Goal: Task Accomplishment & Management: Manage account settings

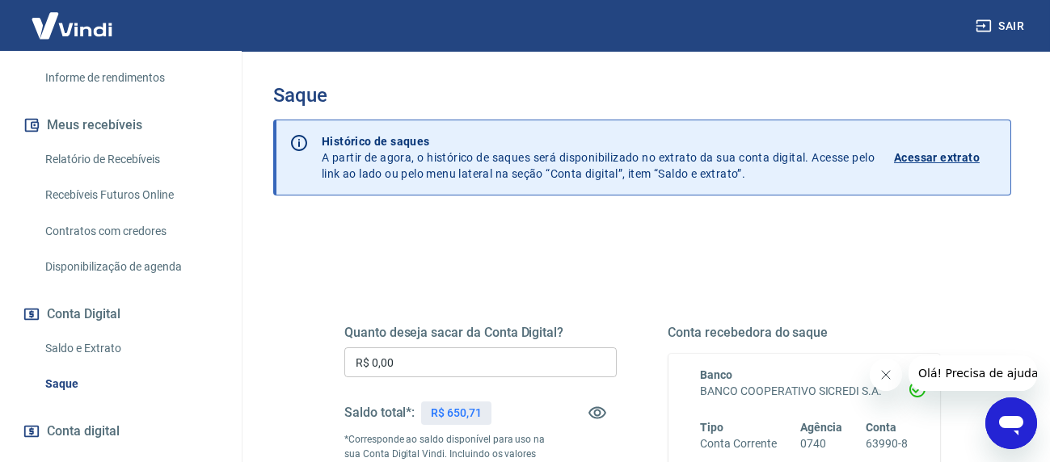
scroll to position [323, 0]
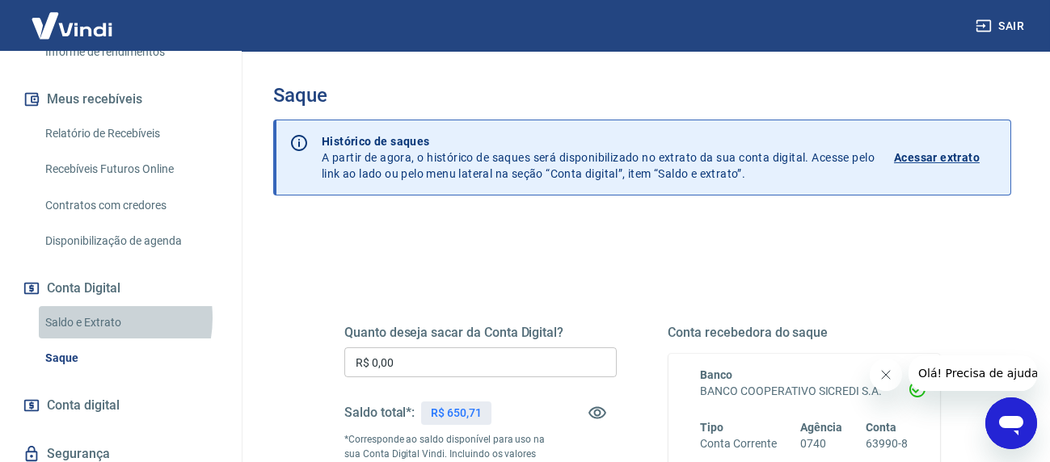
click at [88, 318] on link "Saldo e Extrato" at bounding box center [131, 322] width 184 height 33
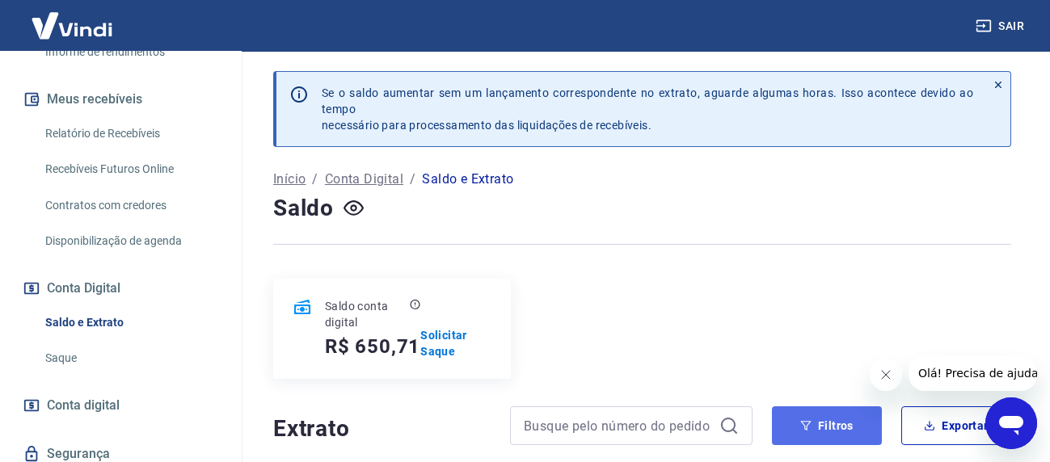
click at [841, 422] on button "Filtros" at bounding box center [827, 426] width 110 height 39
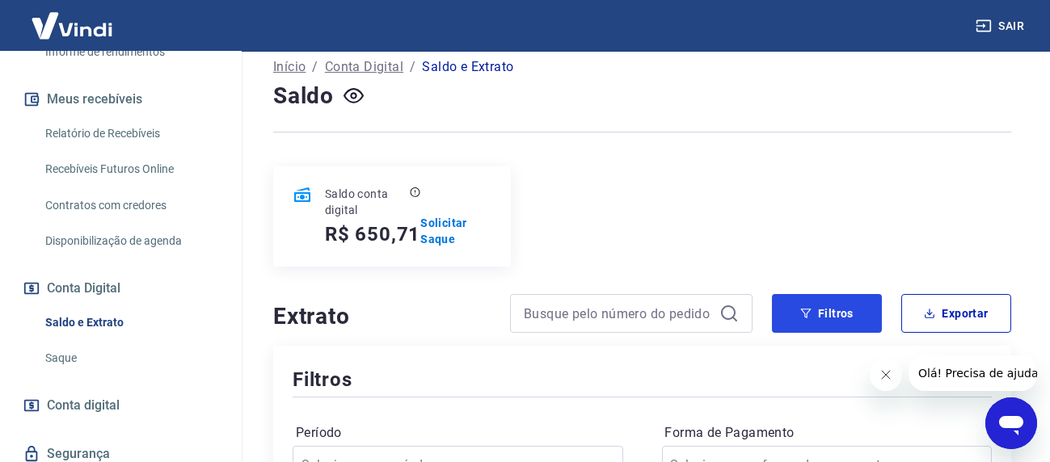
scroll to position [162, 0]
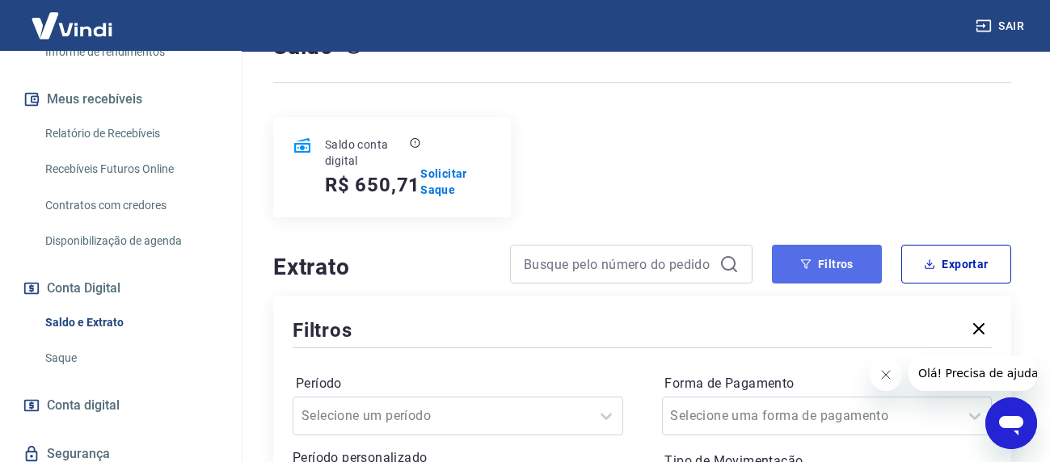
click at [830, 268] on button "Filtros" at bounding box center [827, 264] width 110 height 39
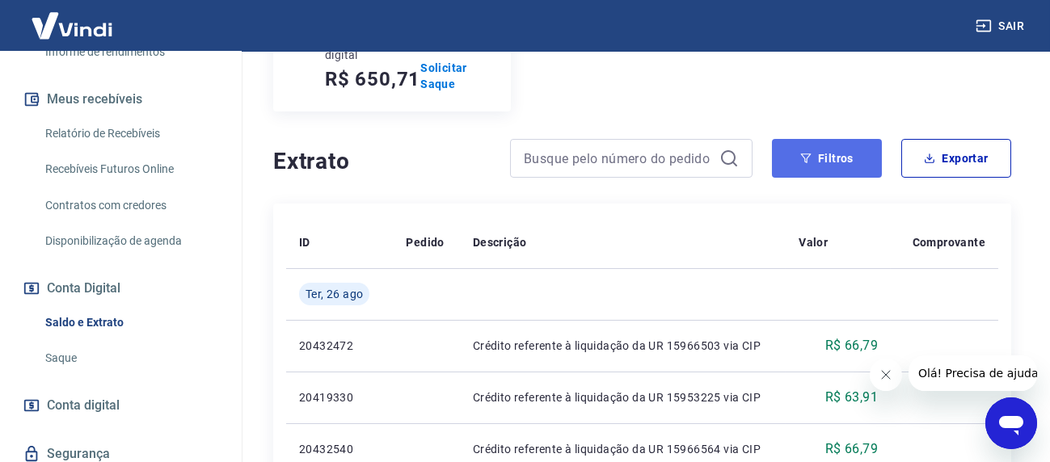
scroll to position [323, 0]
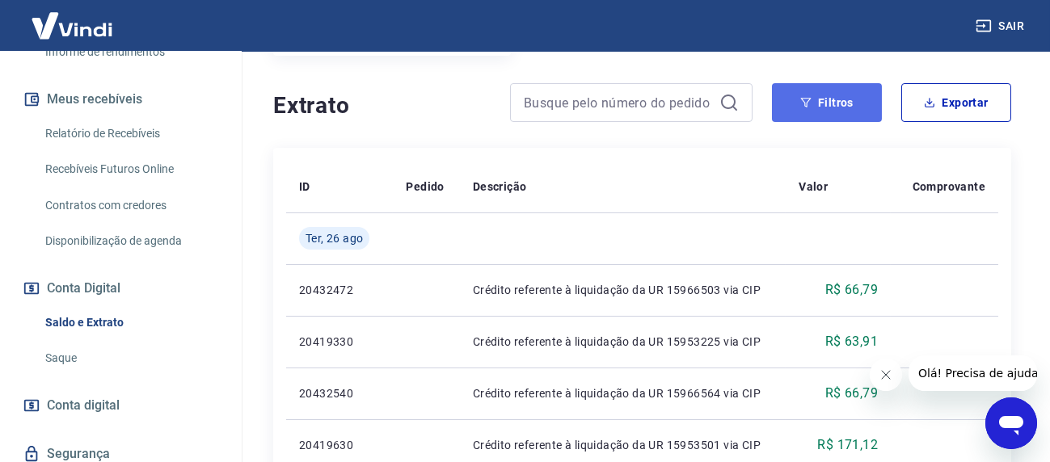
click at [830, 110] on button "Filtros" at bounding box center [827, 102] width 110 height 39
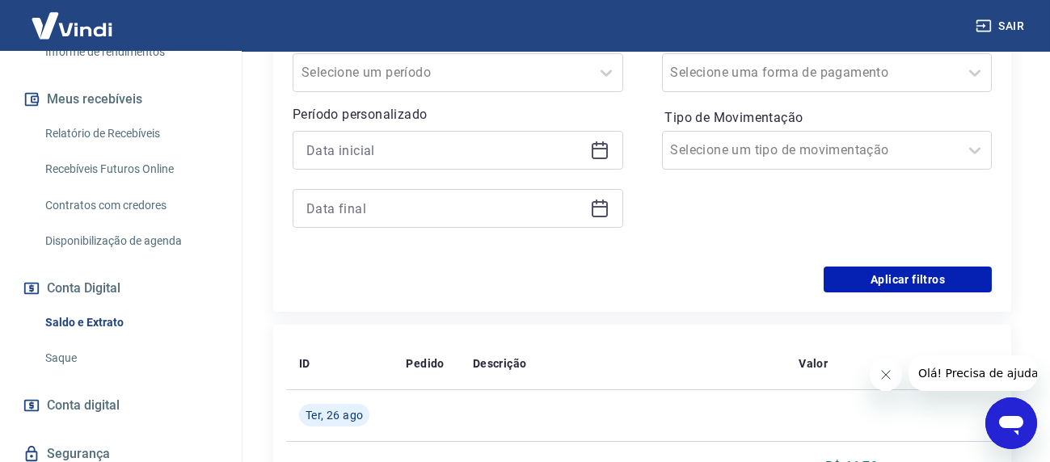
scroll to position [404, 0]
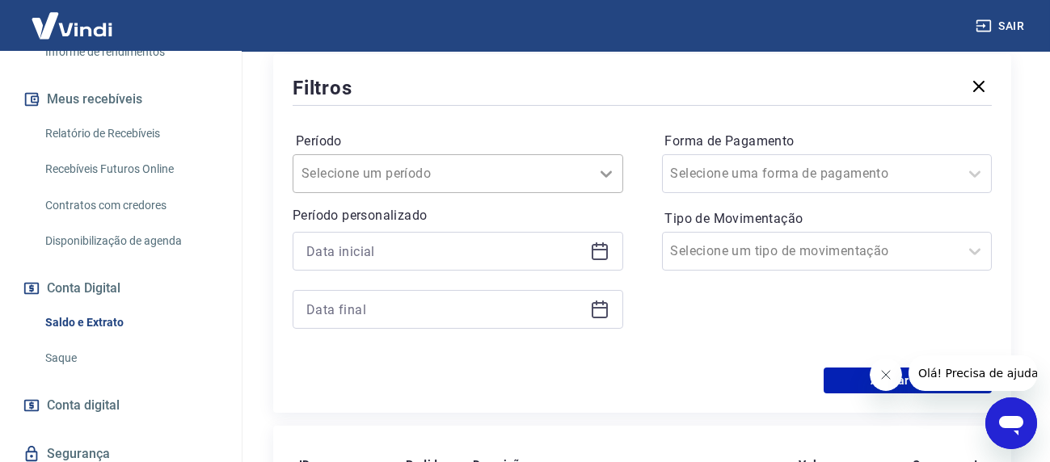
click at [603, 171] on icon at bounding box center [606, 173] width 19 height 19
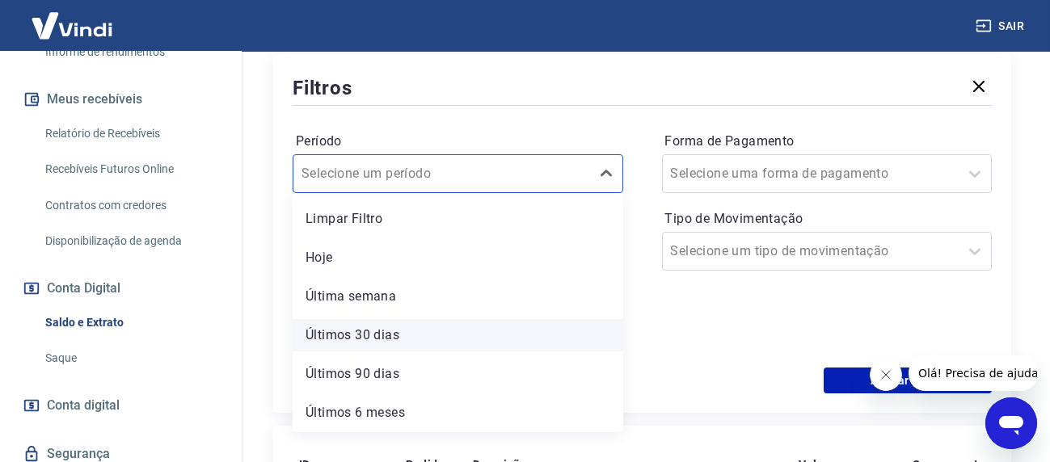
click at [382, 333] on div "Últimos 30 dias" at bounding box center [458, 335] width 331 height 32
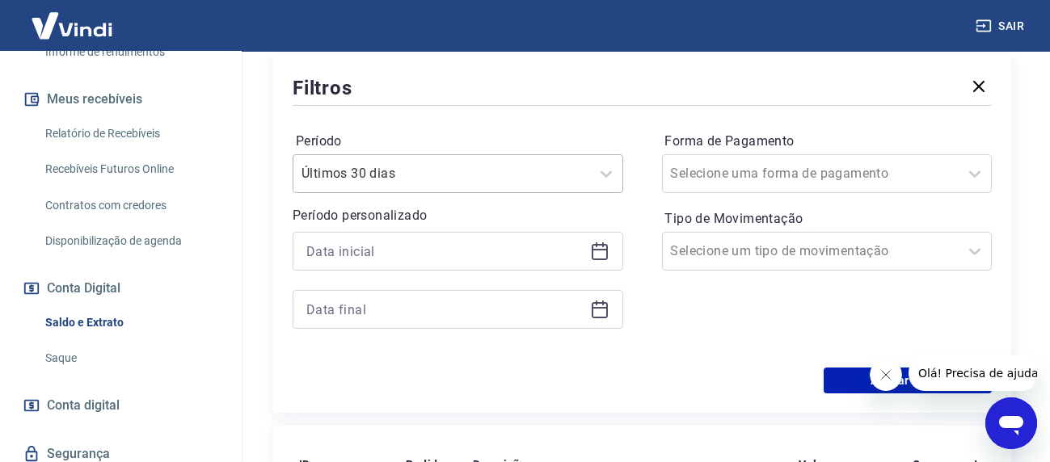
click at [561, 167] on div at bounding box center [442, 174] width 281 height 23
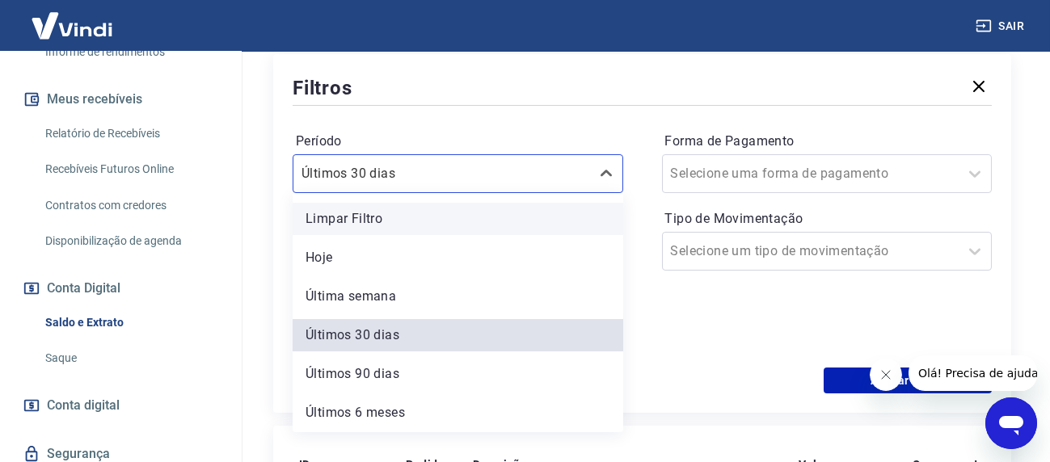
click at [434, 222] on div "Limpar Filtro" at bounding box center [458, 219] width 331 height 32
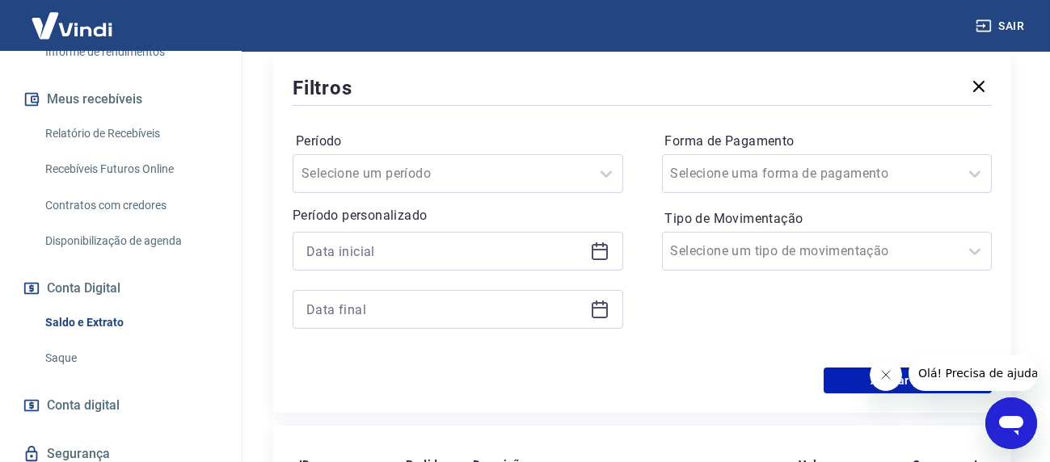
click at [604, 256] on icon at bounding box center [599, 251] width 19 height 19
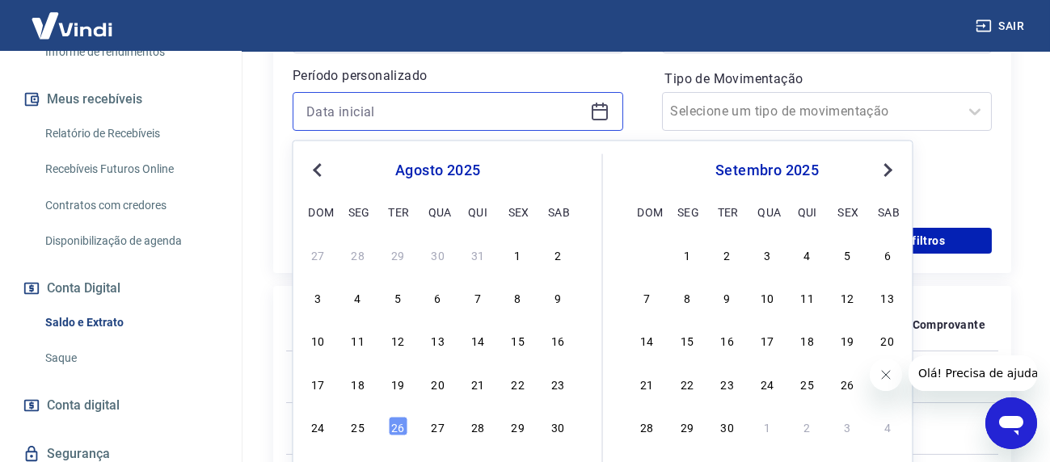
scroll to position [566, 0]
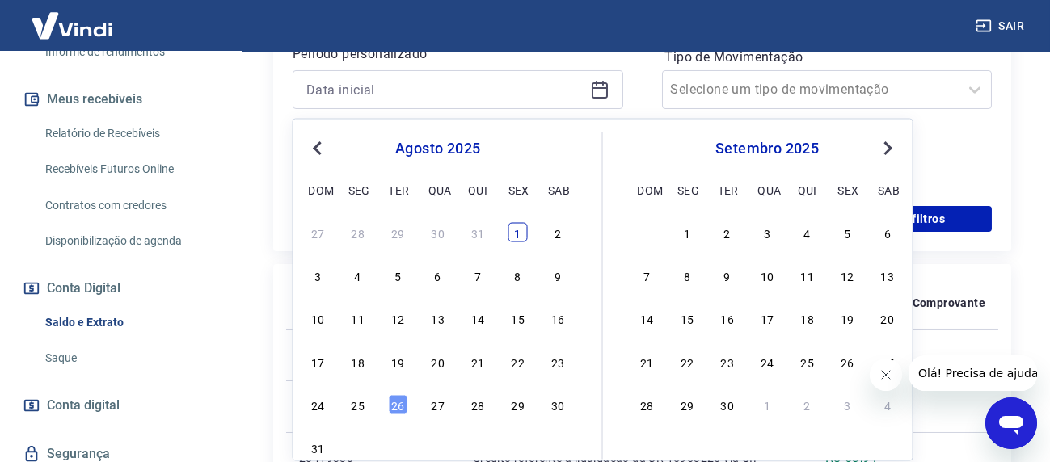
click at [514, 228] on div "1" at bounding box center [518, 231] width 19 height 19
type input "[DATE]"
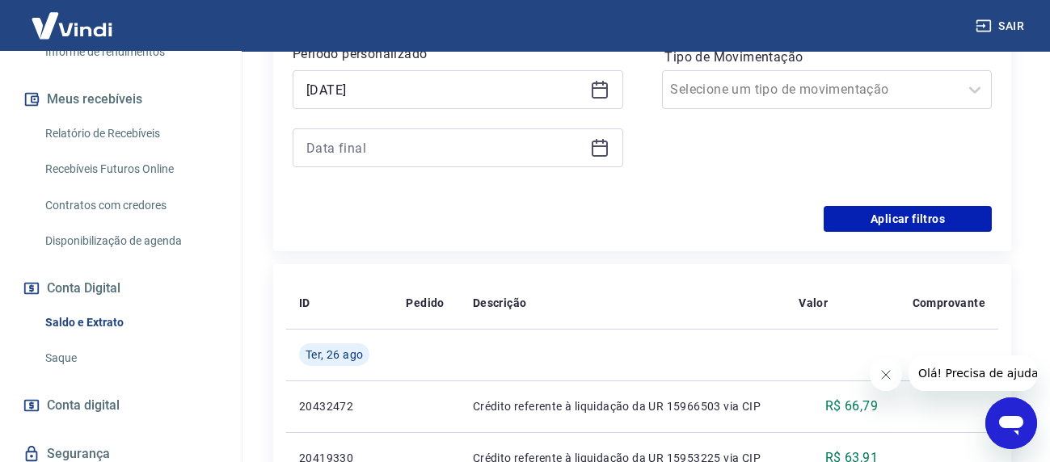
click at [597, 154] on icon at bounding box center [599, 147] width 19 height 19
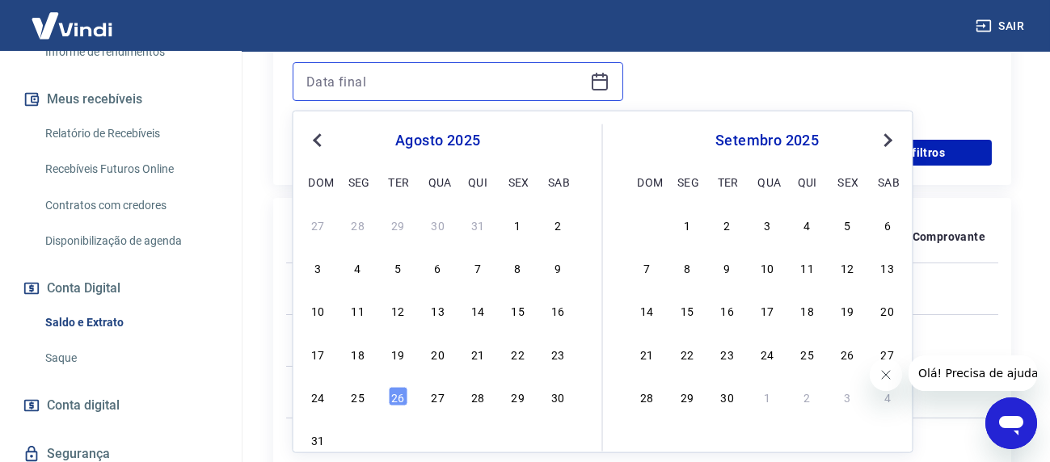
scroll to position [647, 0]
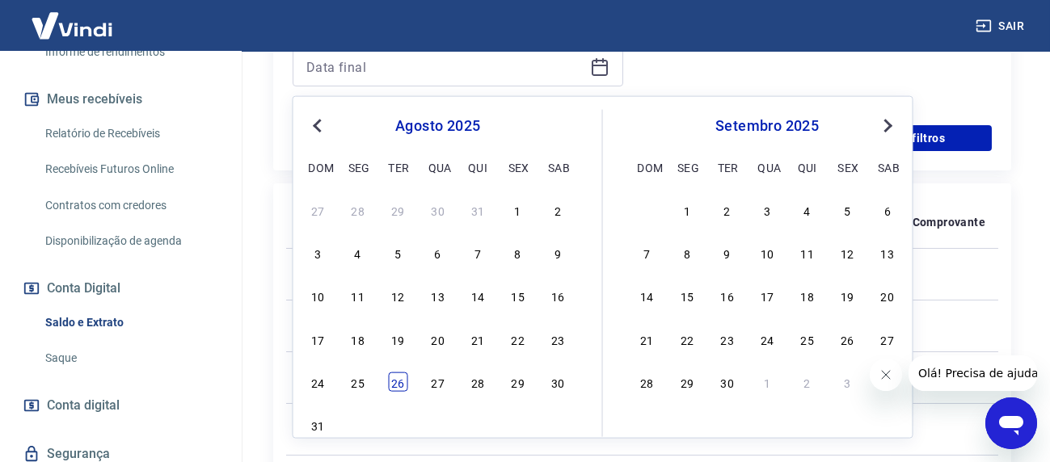
click at [394, 380] on div "26" at bounding box center [397, 382] width 19 height 19
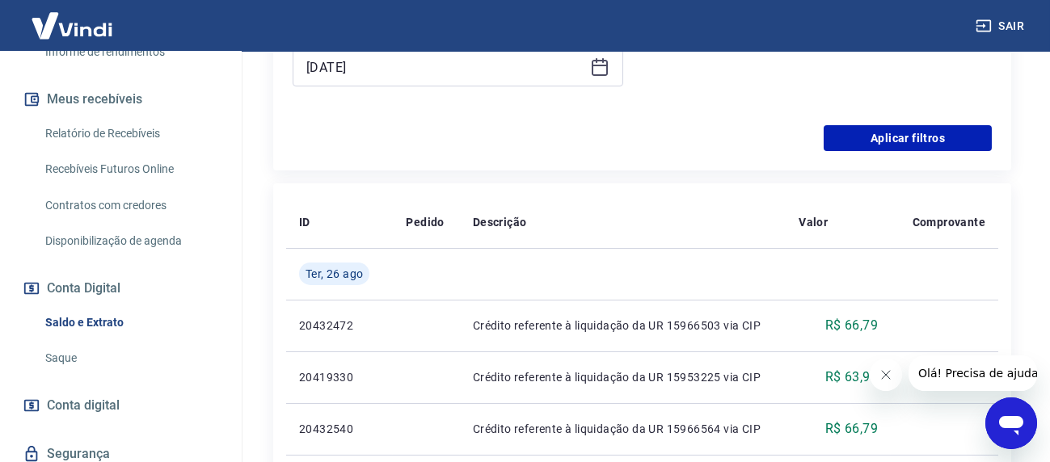
click at [597, 64] on icon at bounding box center [599, 66] width 19 height 19
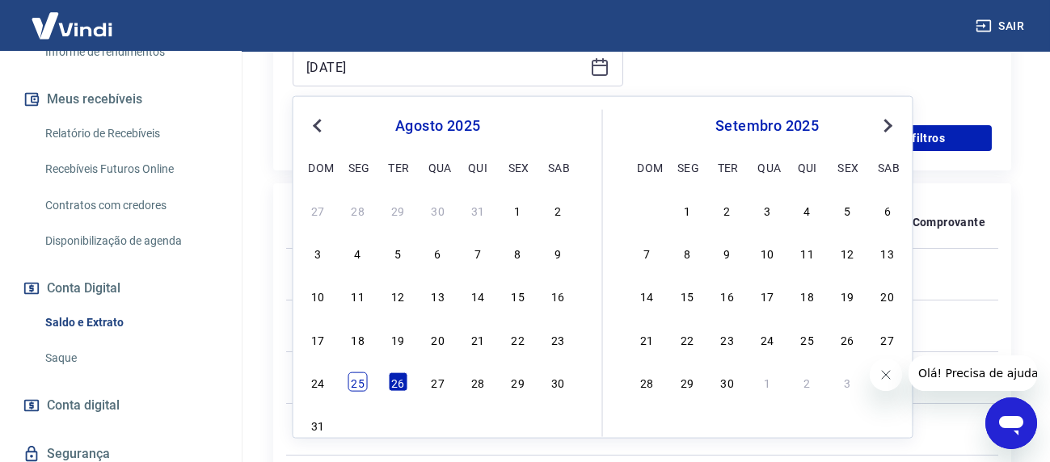
click at [361, 381] on div "25" at bounding box center [357, 382] width 19 height 19
type input "[DATE]"
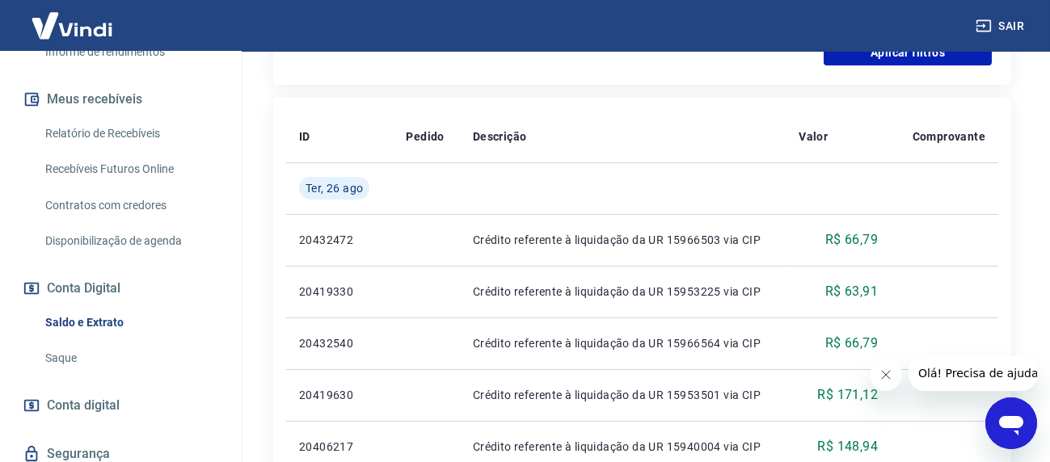
scroll to position [485, 0]
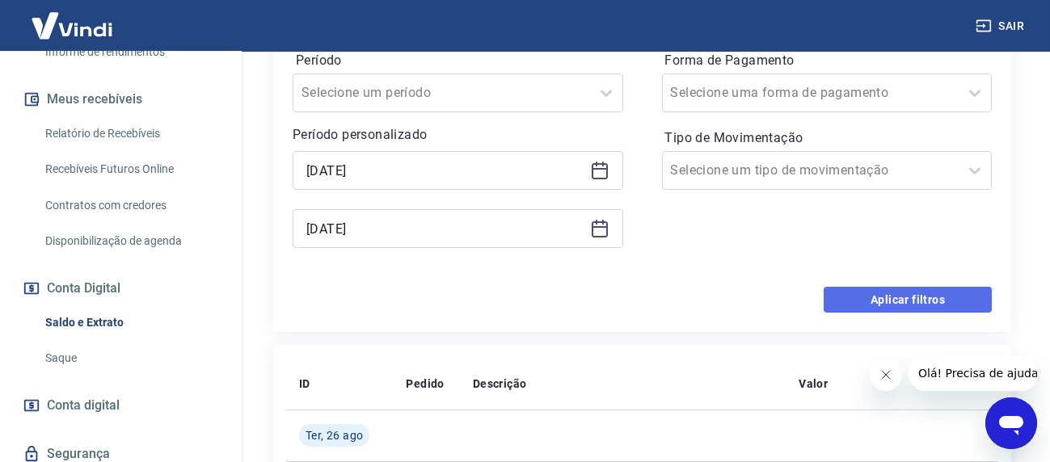
click at [889, 302] on button "Aplicar filtros" at bounding box center [908, 300] width 168 height 26
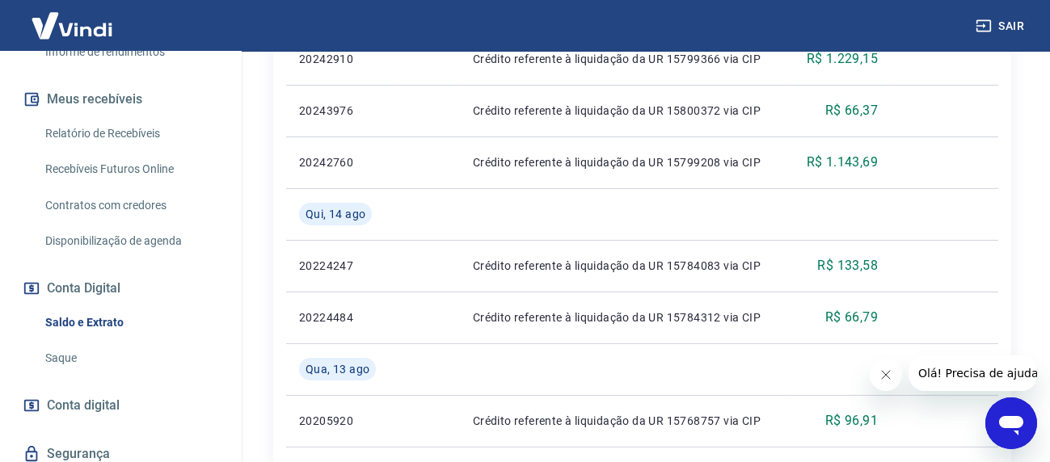
scroll to position [1729, 0]
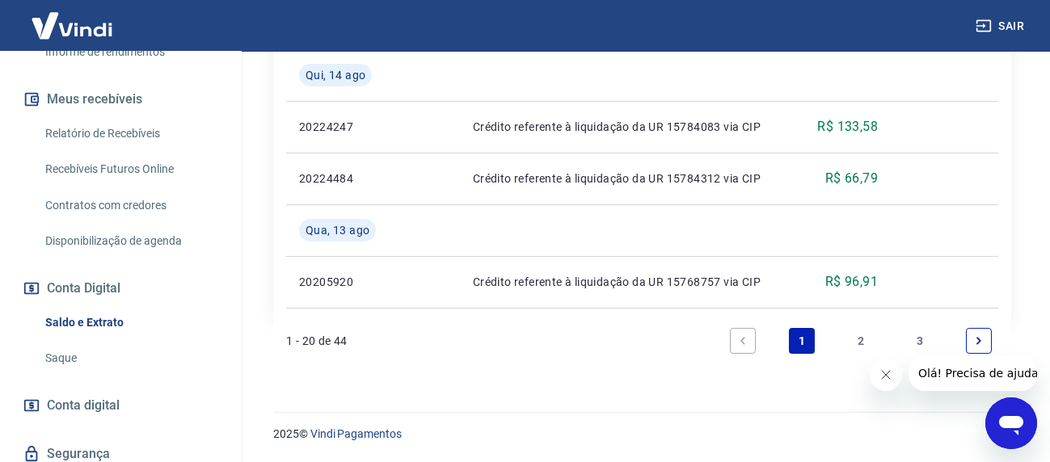
click at [858, 344] on link "2" at bounding box center [861, 341] width 26 height 26
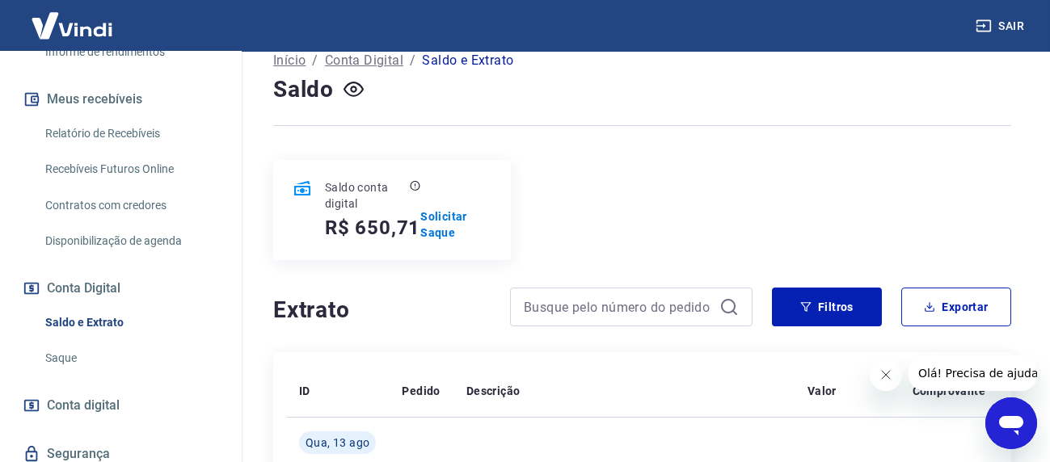
scroll to position [1574, 0]
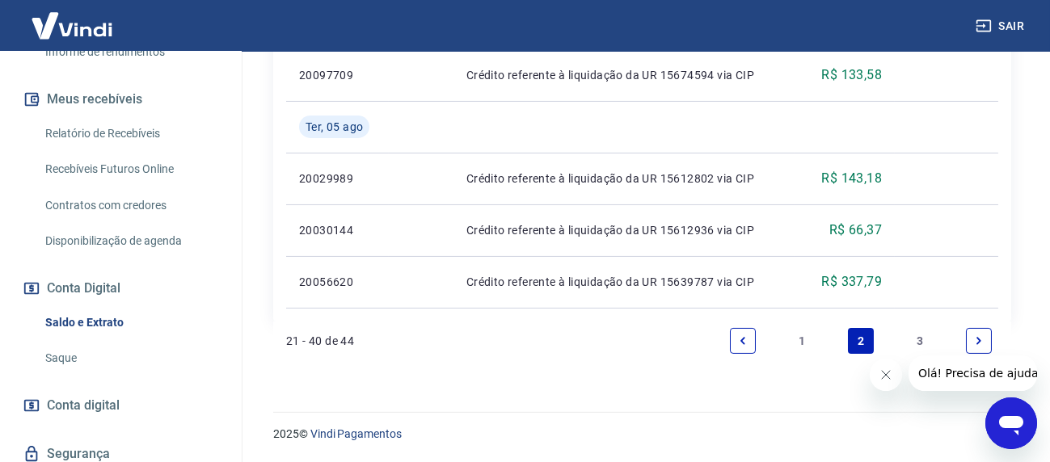
click at [918, 337] on link "3" at bounding box center [920, 341] width 26 height 26
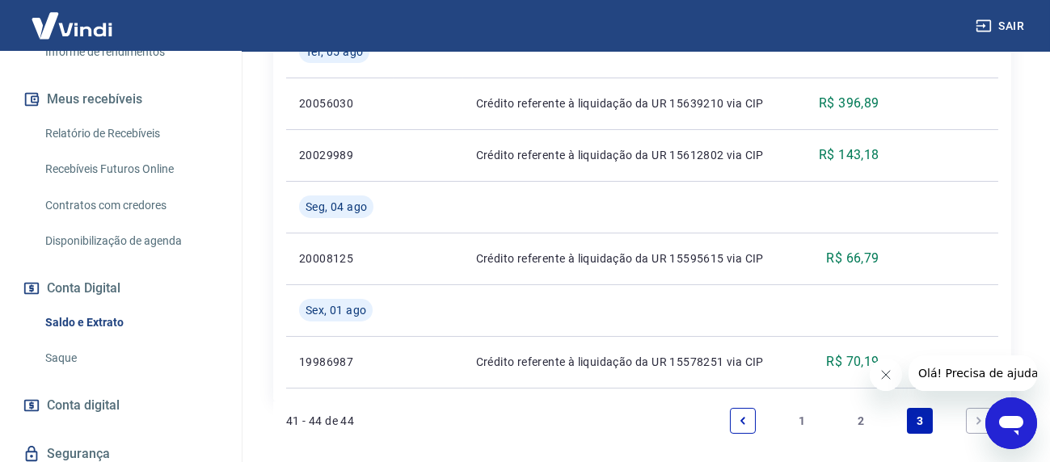
scroll to position [591, 0]
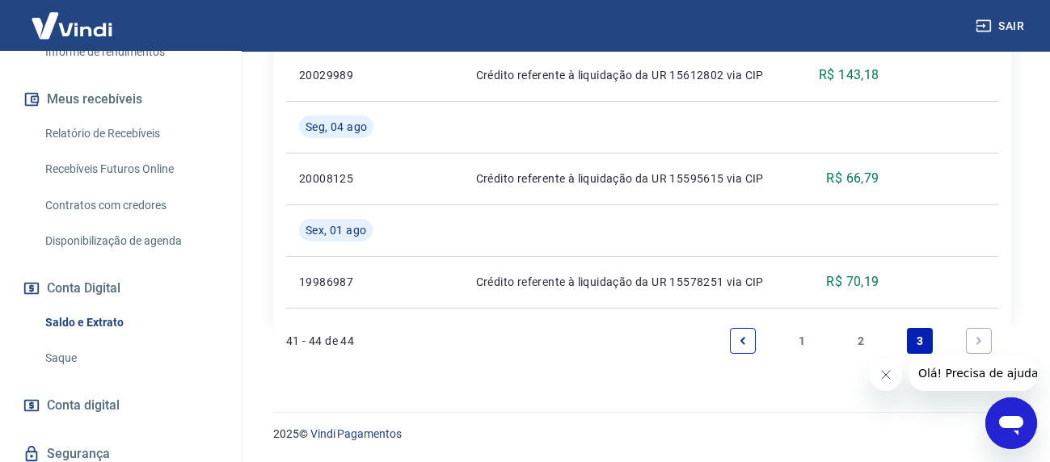
click at [861, 334] on link "2" at bounding box center [861, 341] width 26 height 26
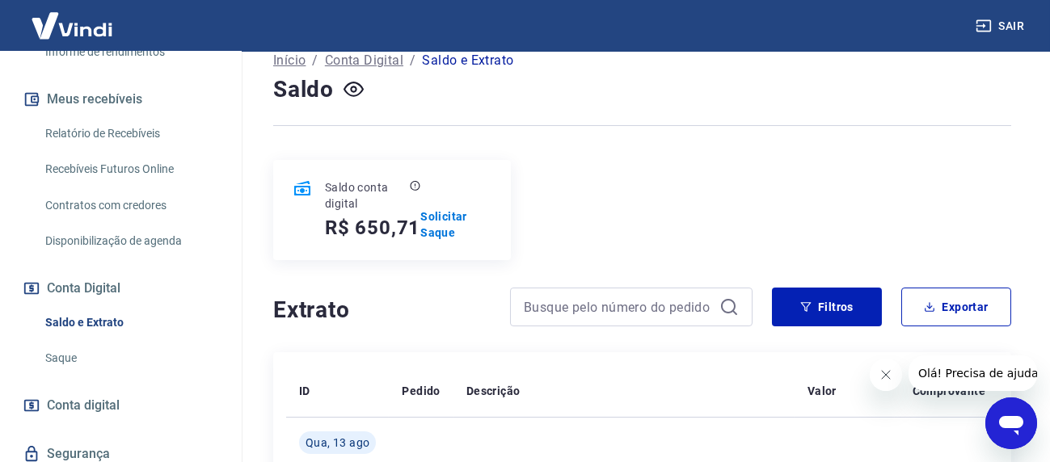
scroll to position [591, 0]
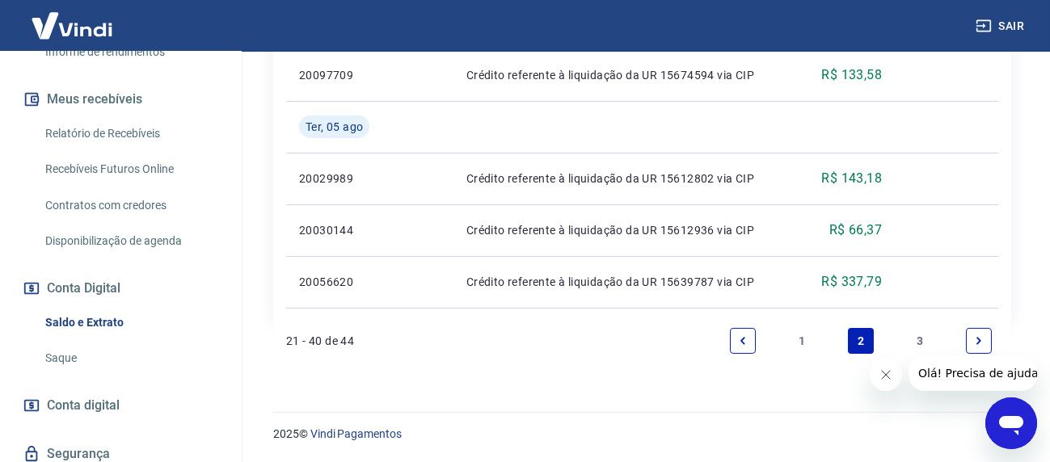
click at [803, 338] on link "1" at bounding box center [802, 341] width 26 height 26
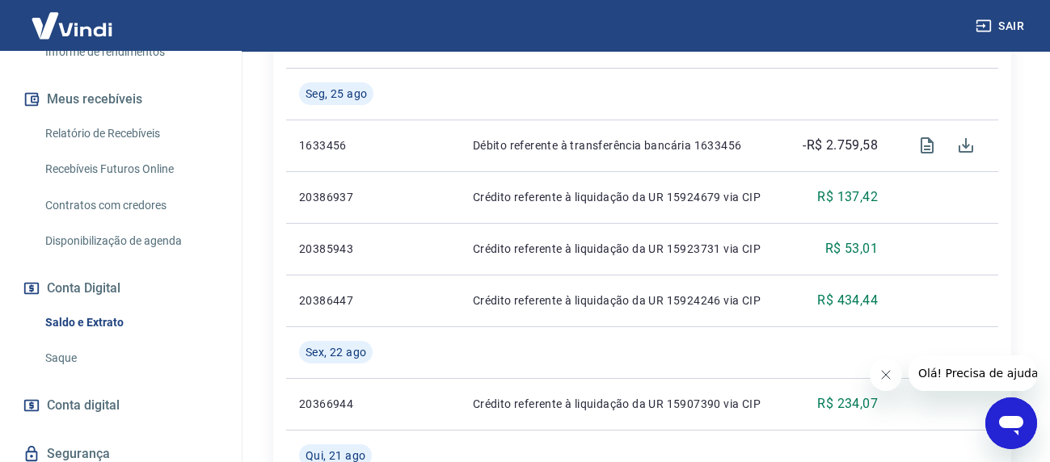
scroll to position [281, 0]
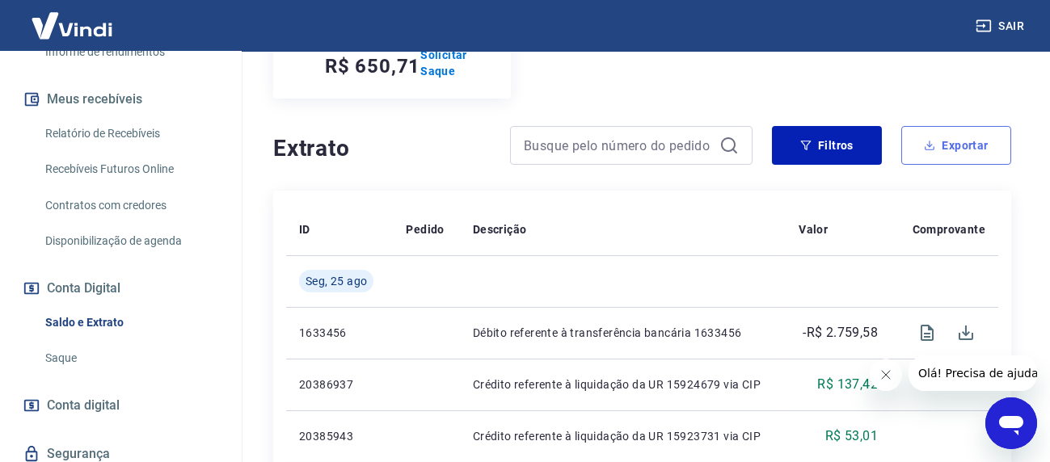
click at [945, 144] on button "Exportar" at bounding box center [956, 145] width 110 height 39
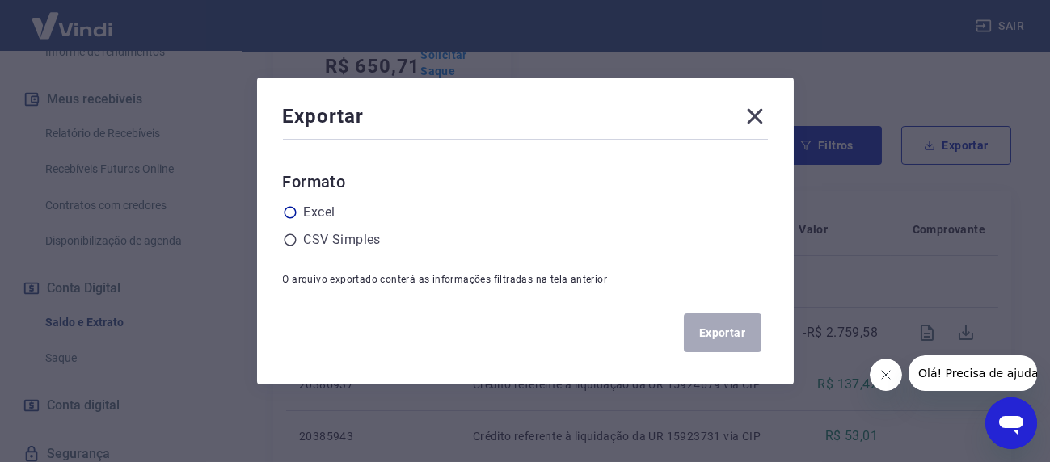
click at [291, 213] on icon at bounding box center [290, 212] width 15 height 15
click at [0, 0] on input "radio" at bounding box center [0, 0] width 0 height 0
click at [727, 326] on button "Exportar" at bounding box center [723, 333] width 78 height 39
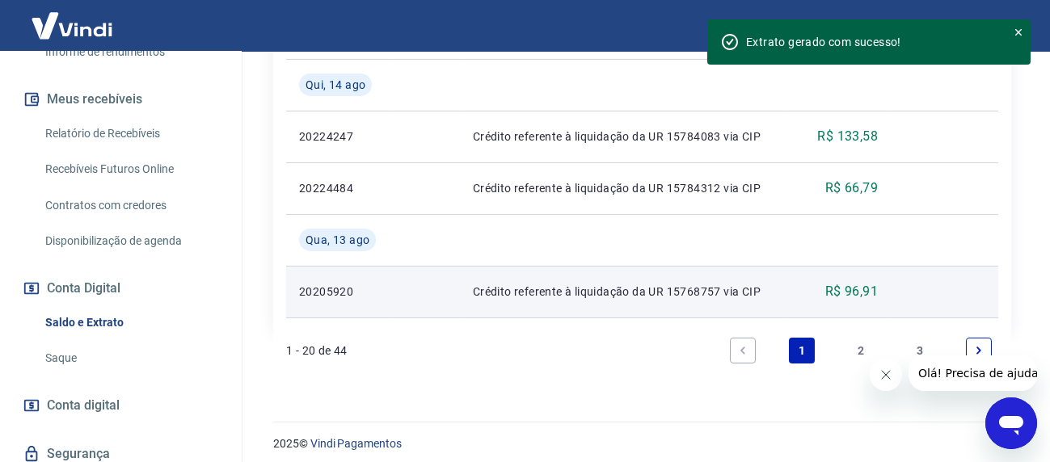
scroll to position [1729, 0]
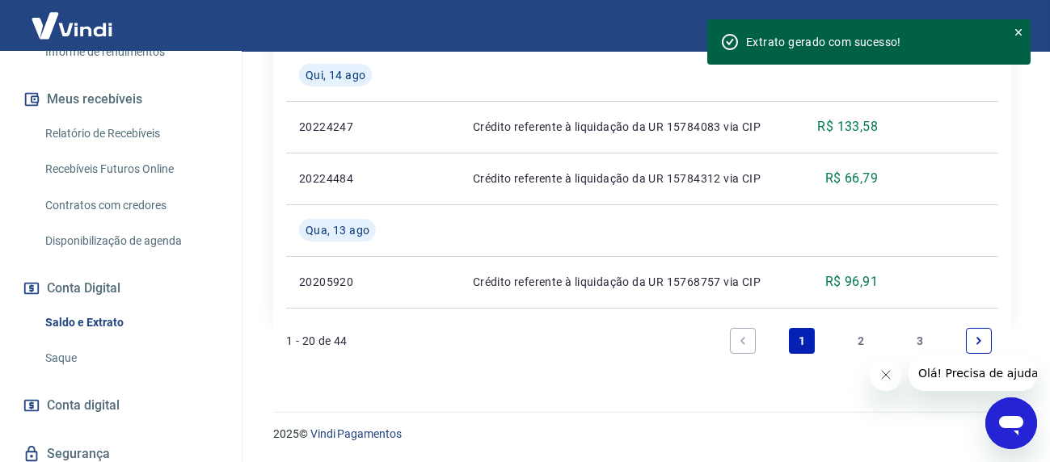
click at [862, 340] on link "2" at bounding box center [861, 341] width 26 height 26
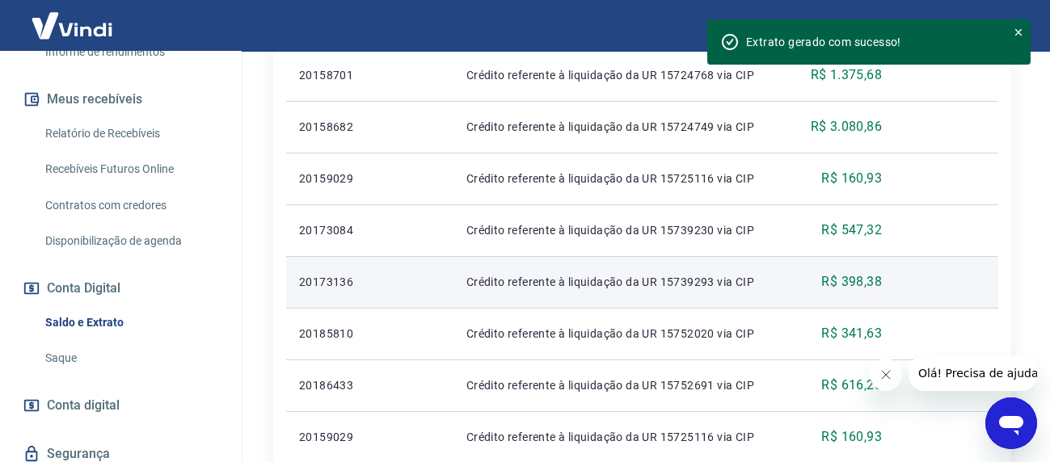
scroll to position [685, 0]
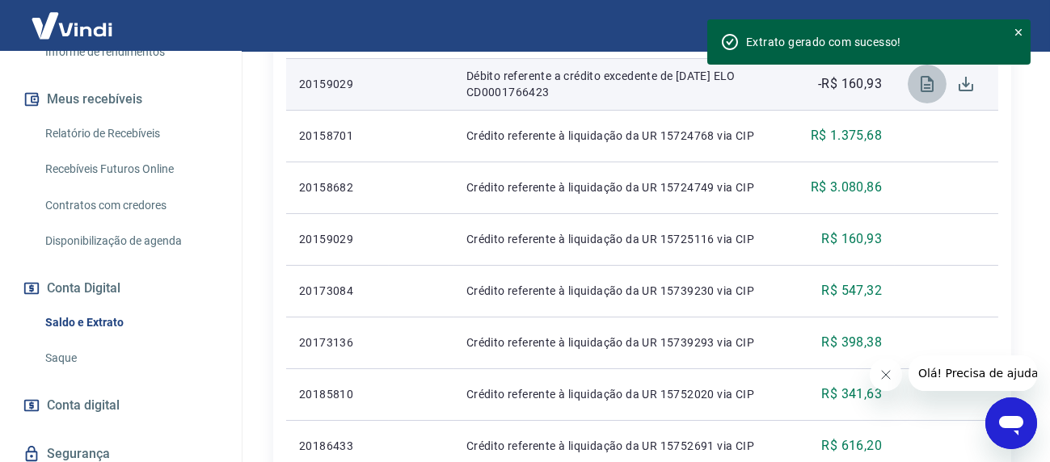
click at [924, 84] on icon "Visualizar" at bounding box center [927, 83] width 19 height 19
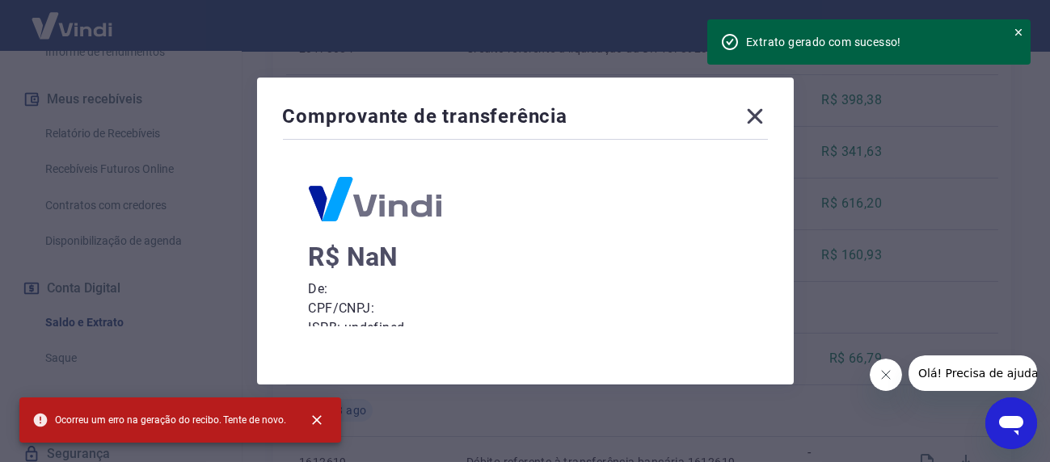
scroll to position [0, 0]
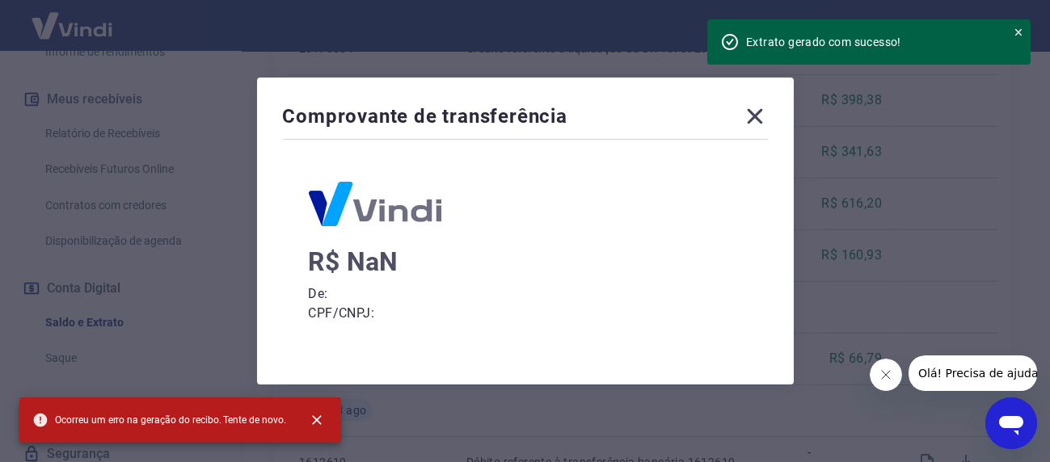
click at [749, 109] on icon at bounding box center [755, 116] width 26 height 26
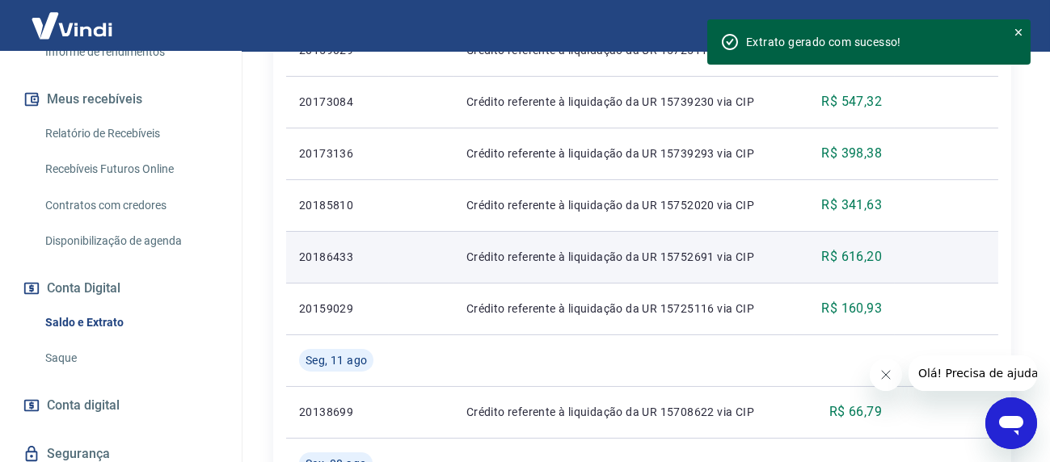
scroll to position [685, 0]
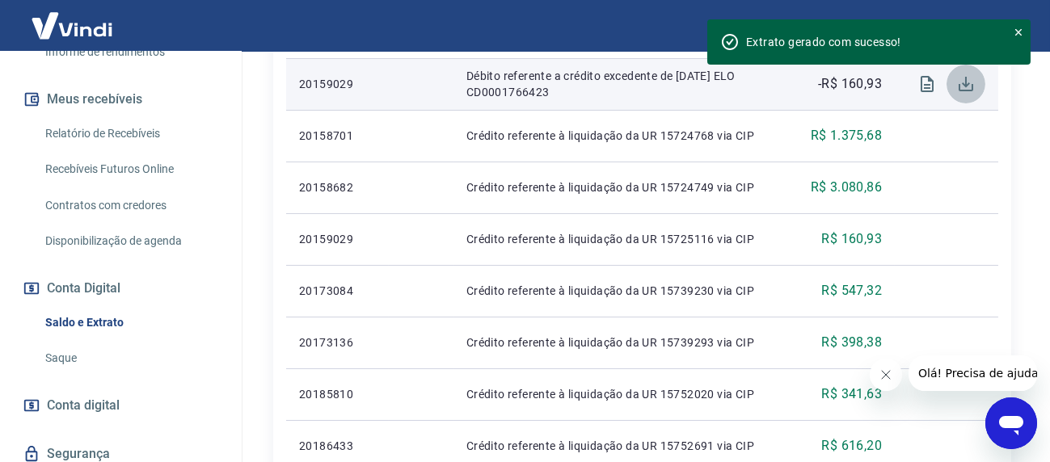
click at [965, 85] on icon "Download" at bounding box center [966, 84] width 15 height 15
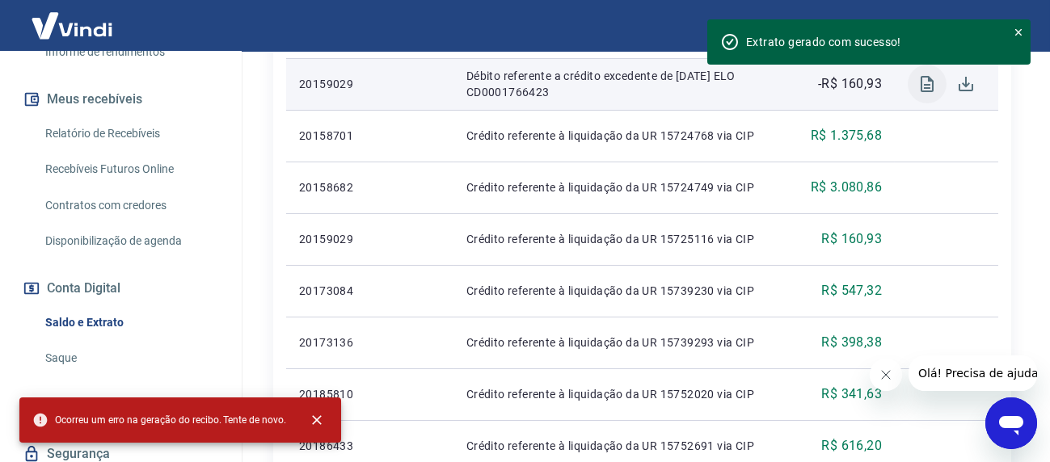
click at [929, 81] on icon "Visualizar" at bounding box center [927, 84] width 13 height 16
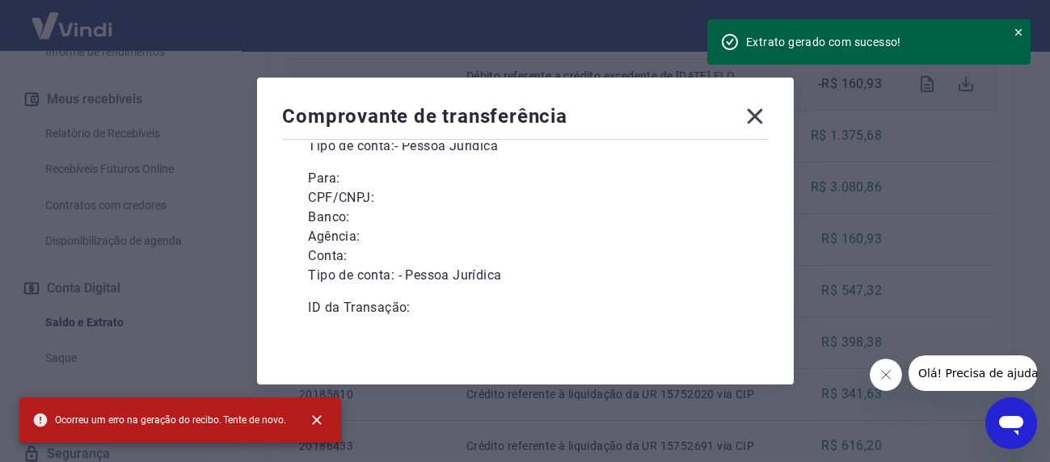
scroll to position [248, 0]
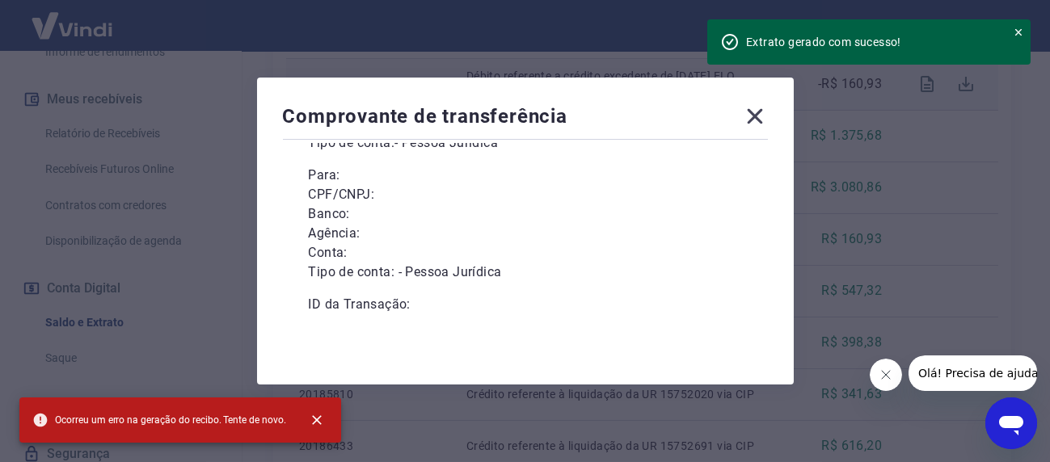
click at [764, 116] on icon at bounding box center [755, 116] width 26 height 26
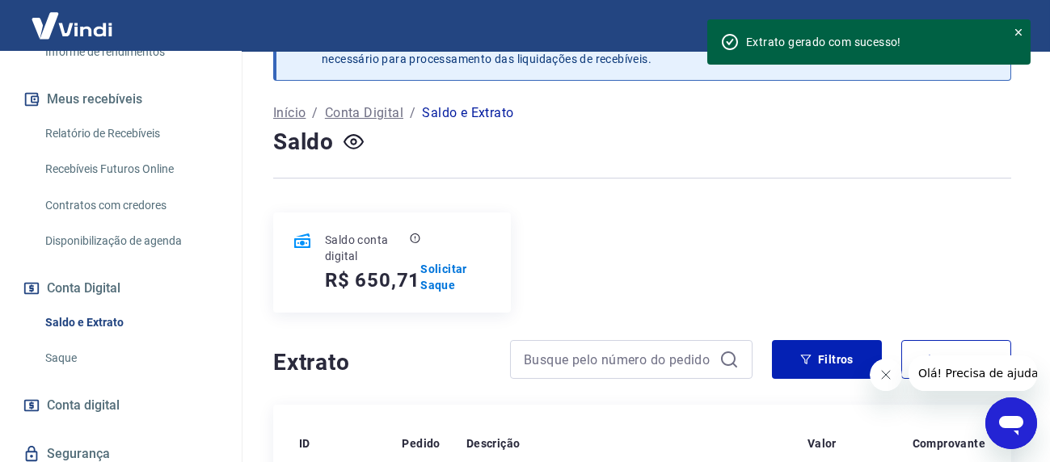
scroll to position [162, 0]
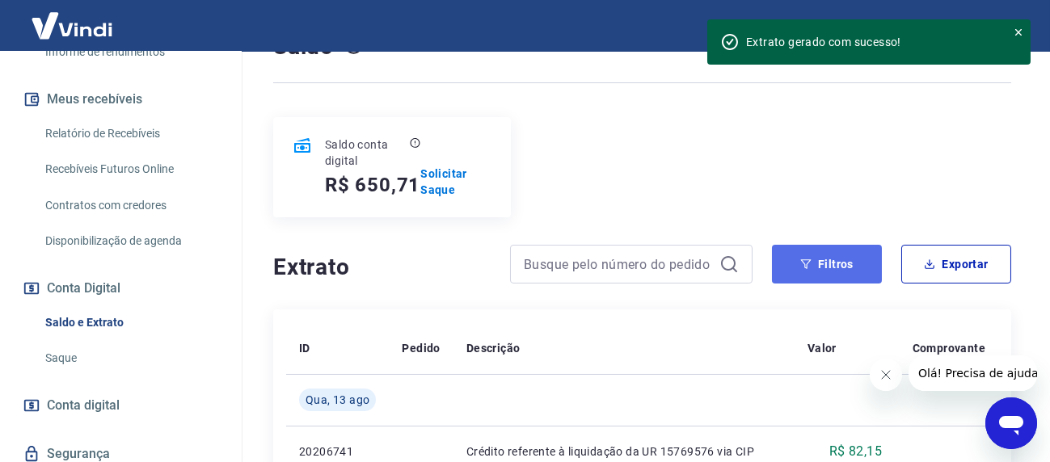
click at [820, 267] on button "Filtros" at bounding box center [827, 264] width 110 height 39
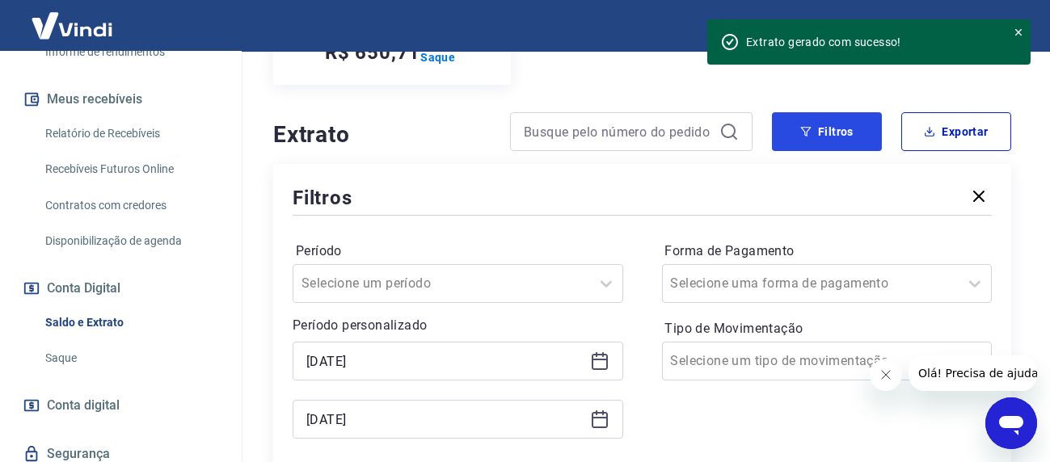
scroll to position [323, 0]
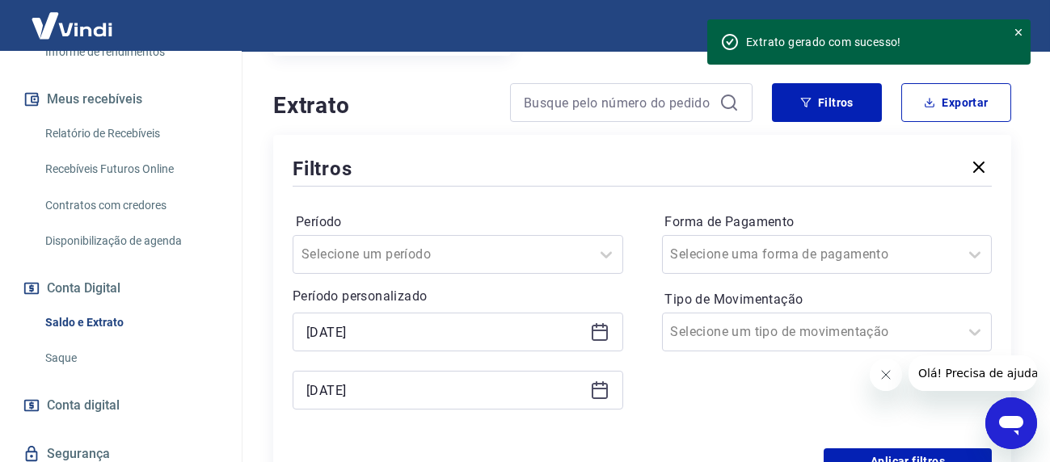
click at [603, 336] on icon at bounding box center [599, 332] width 19 height 19
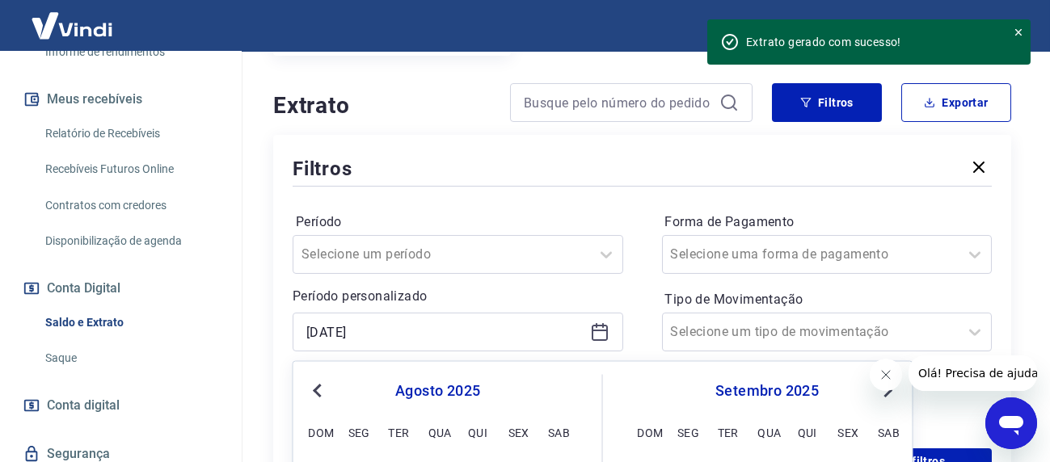
click at [310, 391] on button "Previous Month" at bounding box center [317, 391] width 19 height 19
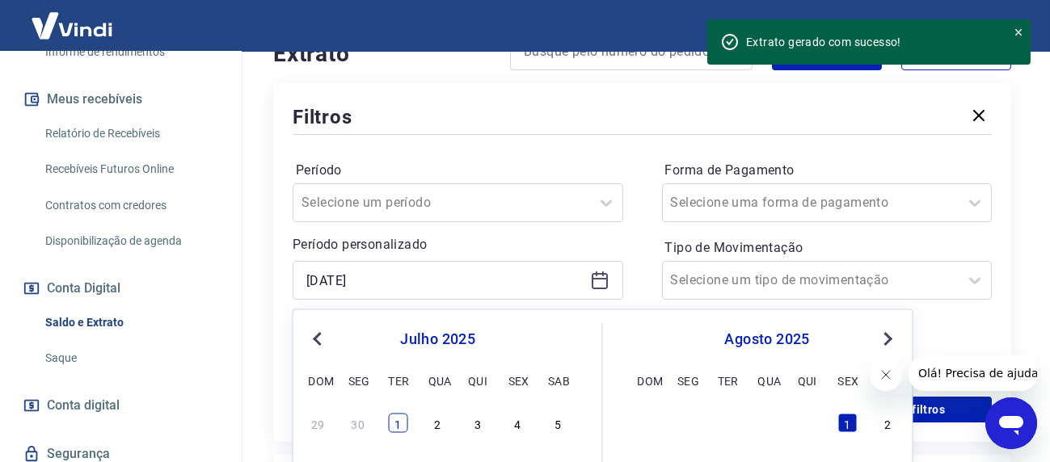
scroll to position [404, 0]
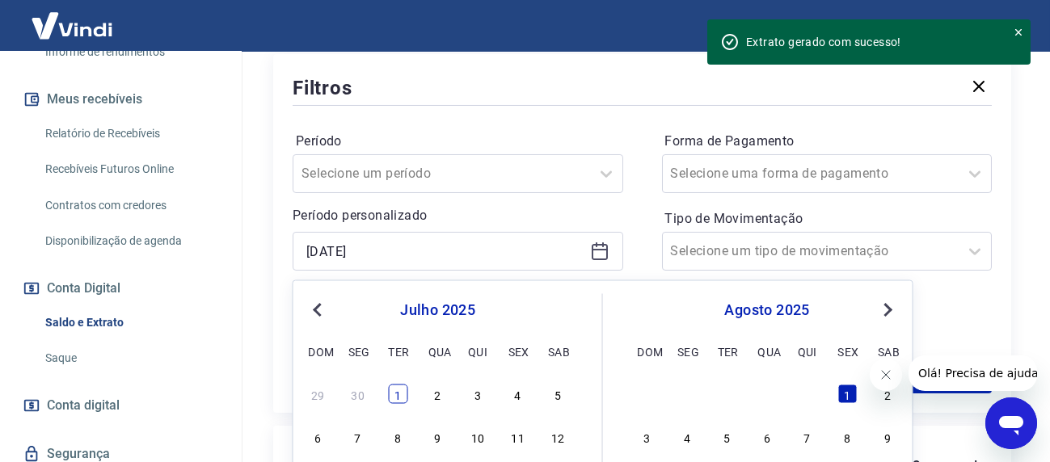
click at [404, 390] on div "1" at bounding box center [397, 393] width 19 height 19
type input "[DATE]"
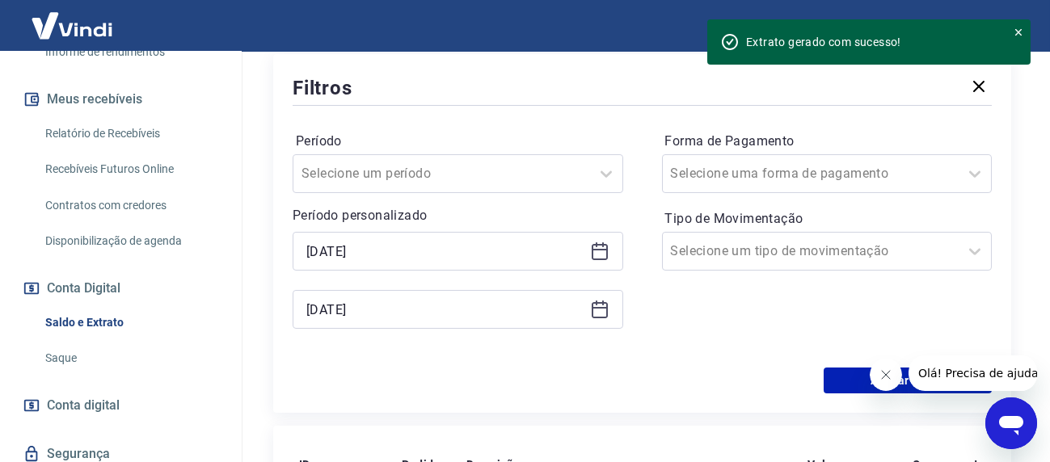
click at [612, 318] on div "[DATE]" at bounding box center [458, 309] width 331 height 39
click at [603, 316] on icon at bounding box center [599, 309] width 19 height 19
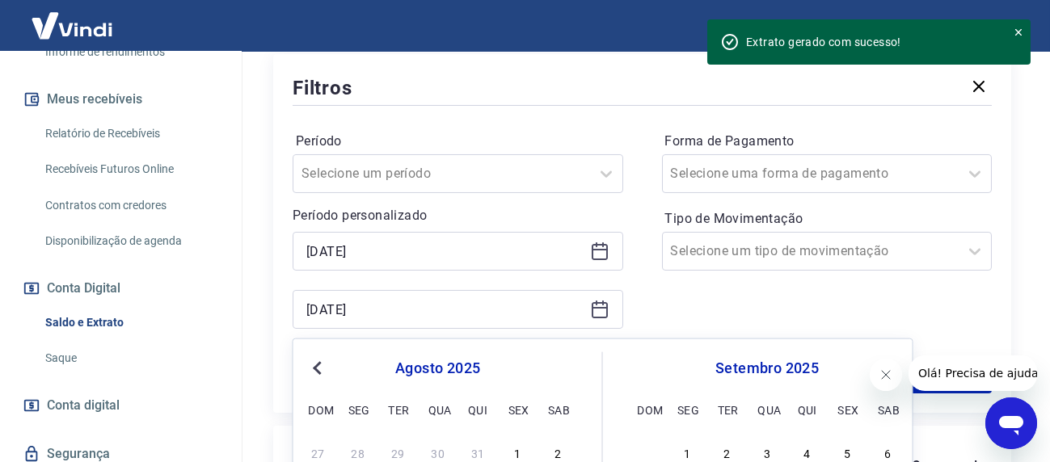
click at [319, 369] on span "Previous Month" at bounding box center [319, 367] width 0 height 19
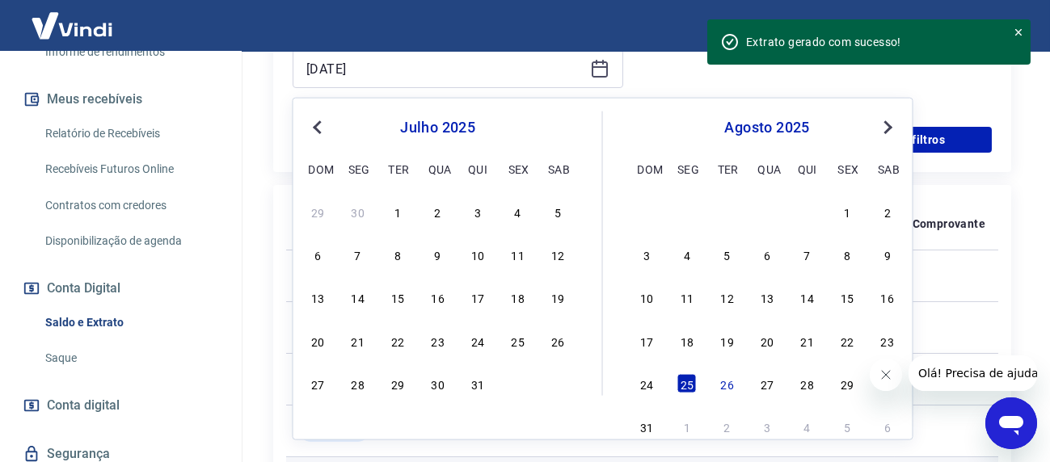
scroll to position [647, 0]
click at [480, 386] on div "31" at bounding box center [477, 382] width 19 height 19
type input "[DATE]"
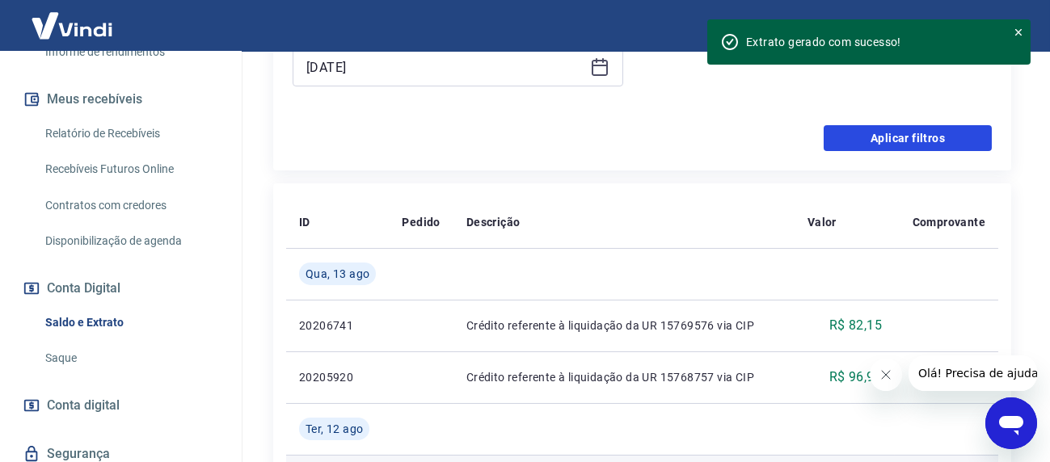
click at [888, 138] on button "Aplicar filtros" at bounding box center [908, 138] width 168 height 26
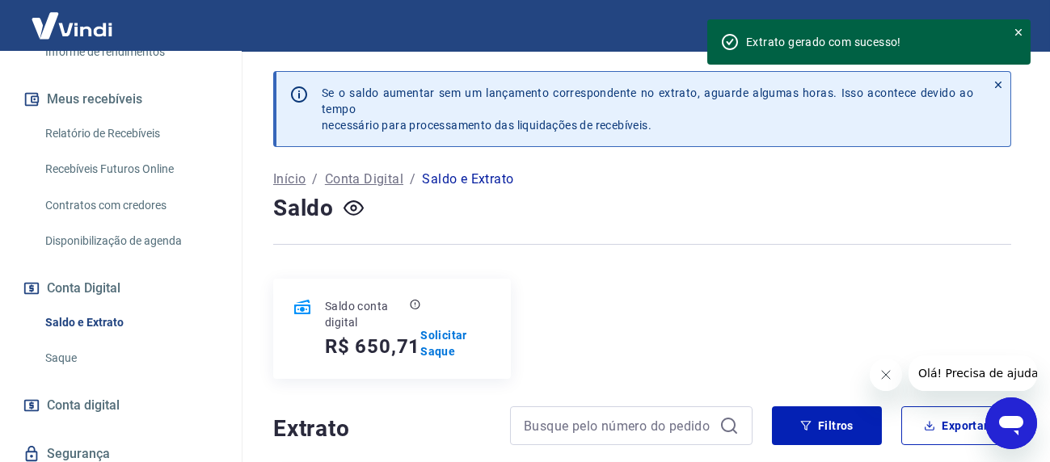
scroll to position [162, 0]
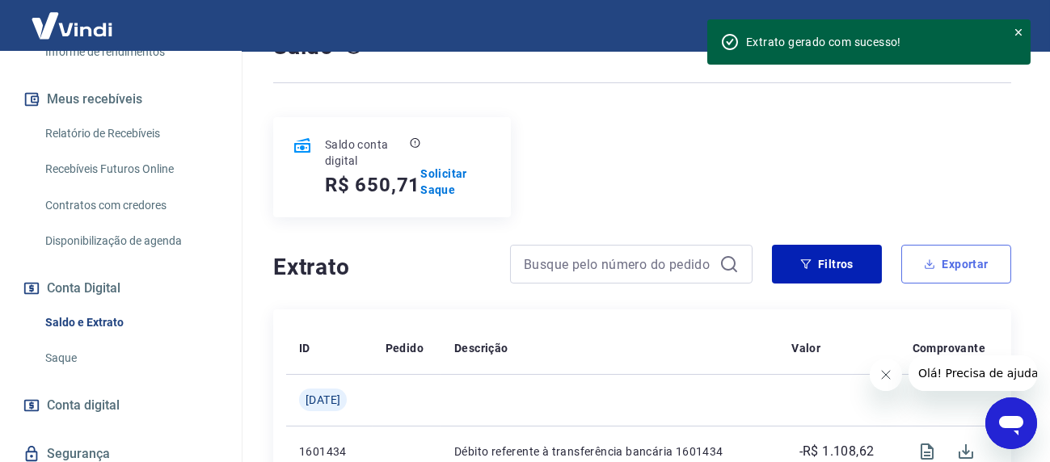
click at [956, 264] on button "Exportar" at bounding box center [956, 264] width 110 height 39
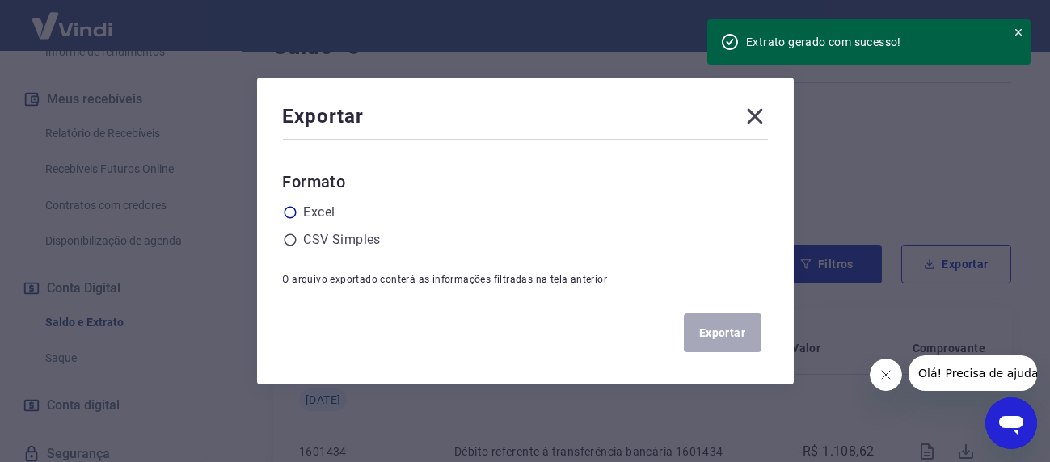
click at [293, 213] on icon at bounding box center [290, 212] width 15 height 15
click at [0, 0] on input "radio" at bounding box center [0, 0] width 0 height 0
click at [718, 330] on button "Exportar" at bounding box center [723, 333] width 78 height 39
